Goal: Task Accomplishment & Management: Manage account settings

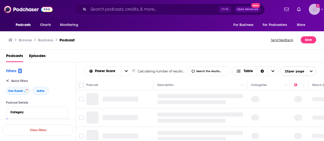
click at [314, 7] on img "Logged in as sally.brown" at bounding box center [313, 9] width 11 height 11
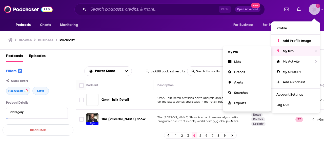
click at [295, 51] on div "My Pro" at bounding box center [295, 51] width 49 height 10
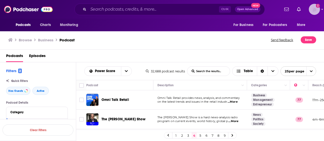
click at [320, 9] on icon "Show profile menu" at bounding box center [322, 9] width 2 height 1
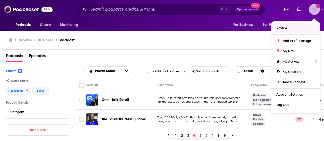
click at [301, 28] on link "Profile" at bounding box center [295, 28] width 49 height 10
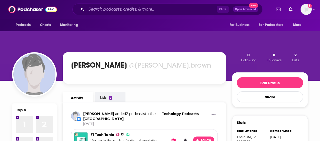
click at [280, 9] on icon "Show notifications dropdown" at bounding box center [278, 9] width 5 height 3
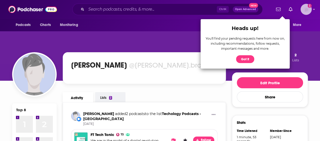
click at [311, 8] on img "Logged in as sally.brown" at bounding box center [305, 9] width 11 height 11
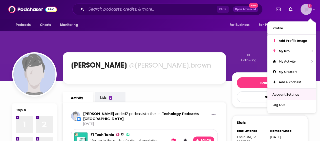
click at [281, 91] on link "Account Settings" at bounding box center [291, 94] width 49 height 10
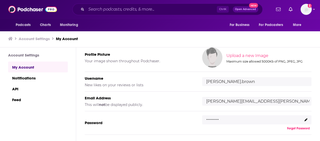
scroll to position [51, 0]
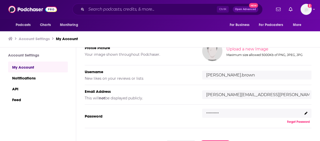
click at [267, 116] on div ".........." at bounding box center [256, 113] width 109 height 9
click at [264, 113] on div ".........." at bounding box center [256, 113] width 109 height 9
click at [263, 110] on div ".........." at bounding box center [256, 113] width 109 height 9
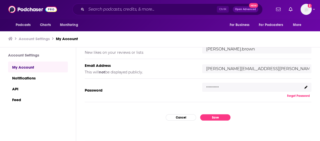
scroll to position [69, 0]
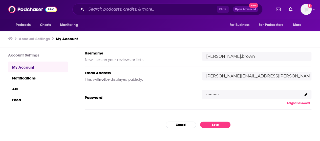
click at [238, 91] on div ".........." at bounding box center [256, 94] width 109 height 9
click at [305, 94] on icon at bounding box center [305, 94] width 3 height 3
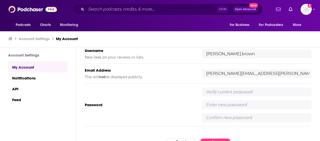
scroll to position [64, 0]
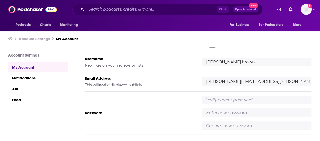
click at [315, 85] on div "My Account Credentials Profile Picture Your image shown throughout Podchaser. U…" at bounding box center [198, 95] width 244 height 94
click at [313, 85] on div "My Account Credentials Profile Picture Your image shown throughout Podchaser. U…" at bounding box center [198, 95] width 244 height 94
click at [315, 12] on div "Show profile menu" at bounding box center [314, 10] width 2 height 6
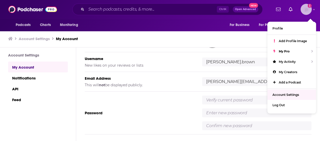
click at [288, 94] on span "Account Settings" at bounding box center [285, 95] width 27 height 4
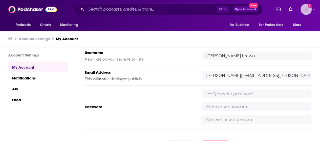
scroll to position [89, 0]
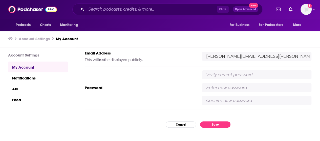
click at [254, 76] on input "text" at bounding box center [256, 75] width 109 height 9
type input "Harry1Lissie2"
click at [224, 92] on div "Harry1Lissie2" at bounding box center [256, 88] width 109 height 35
click at [224, 88] on input "text" at bounding box center [256, 87] width 109 height 9
type input "Archetype01"
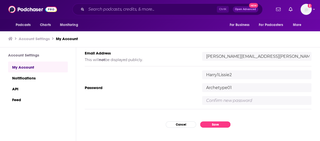
click at [216, 100] on input "text" at bounding box center [256, 100] width 109 height 9
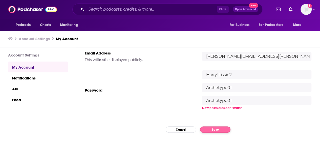
type input "Archetype01"
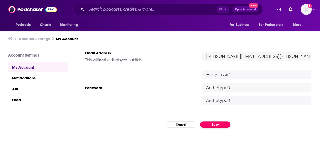
click at [217, 130] on div "My Account Credentials Profile Picture Your image shown throughout Podchaser. U…" at bounding box center [198, 95] width 244 height 94
click at [217, 124] on button "Save" at bounding box center [215, 125] width 30 height 6
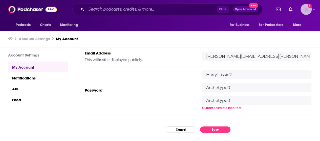
click at [311, 7] on img "Logged in as sally.brown" at bounding box center [305, 9] width 11 height 11
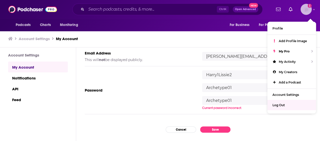
click at [282, 106] on span "Log Out" at bounding box center [278, 105] width 12 height 4
